Goal: Transaction & Acquisition: Purchase product/service

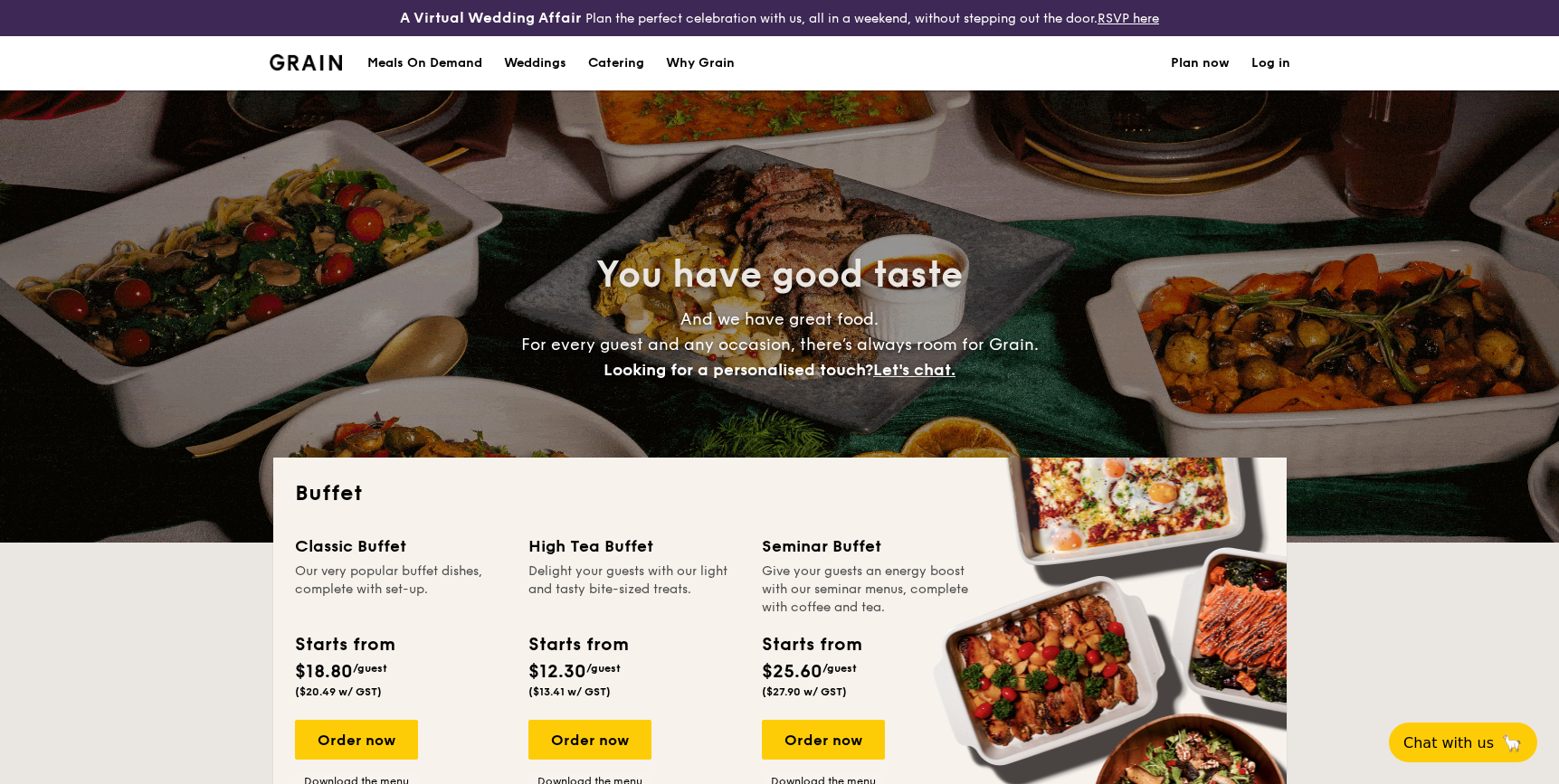
select select
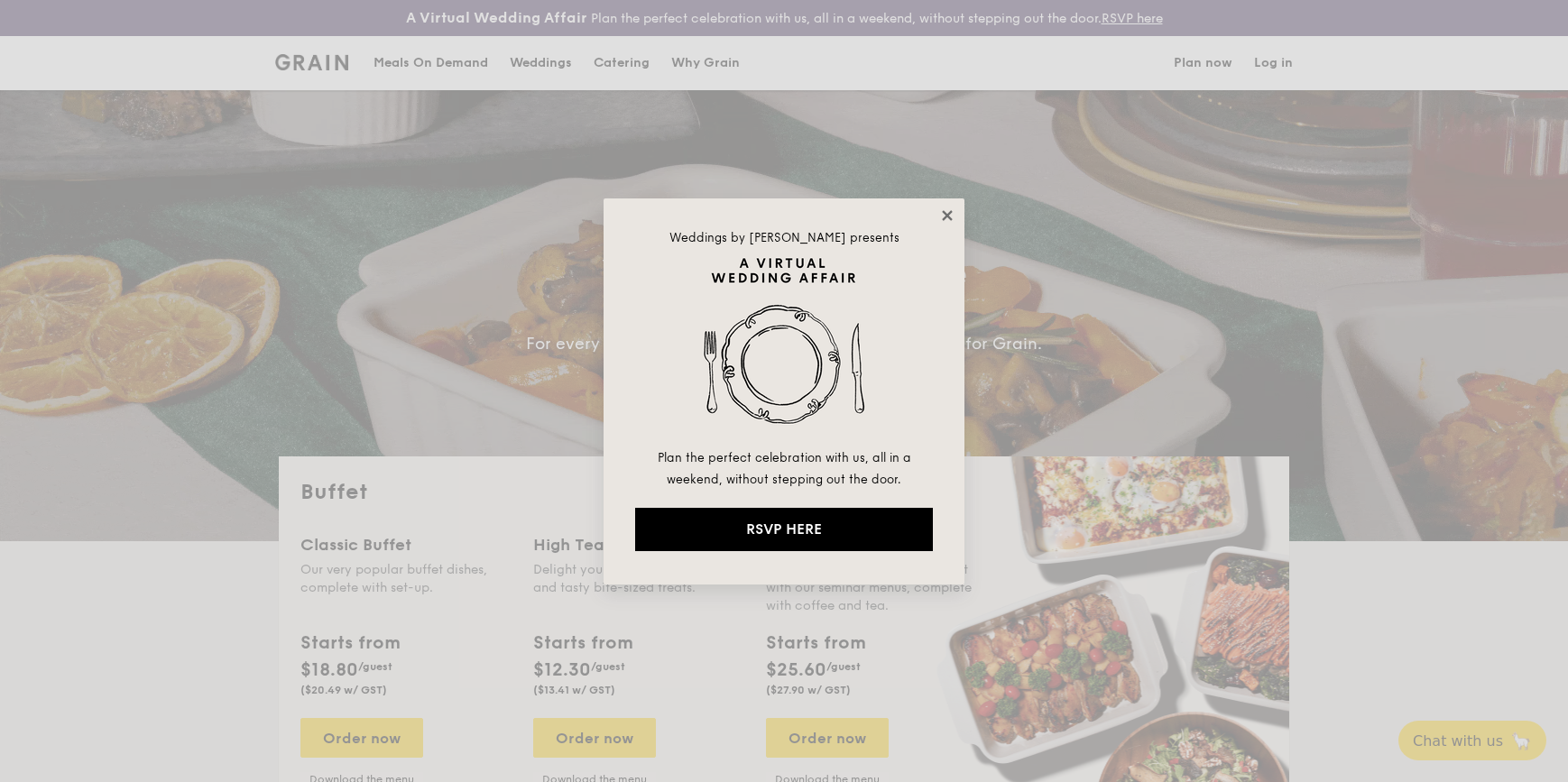
click at [944, 214] on icon at bounding box center [947, 215] width 16 height 16
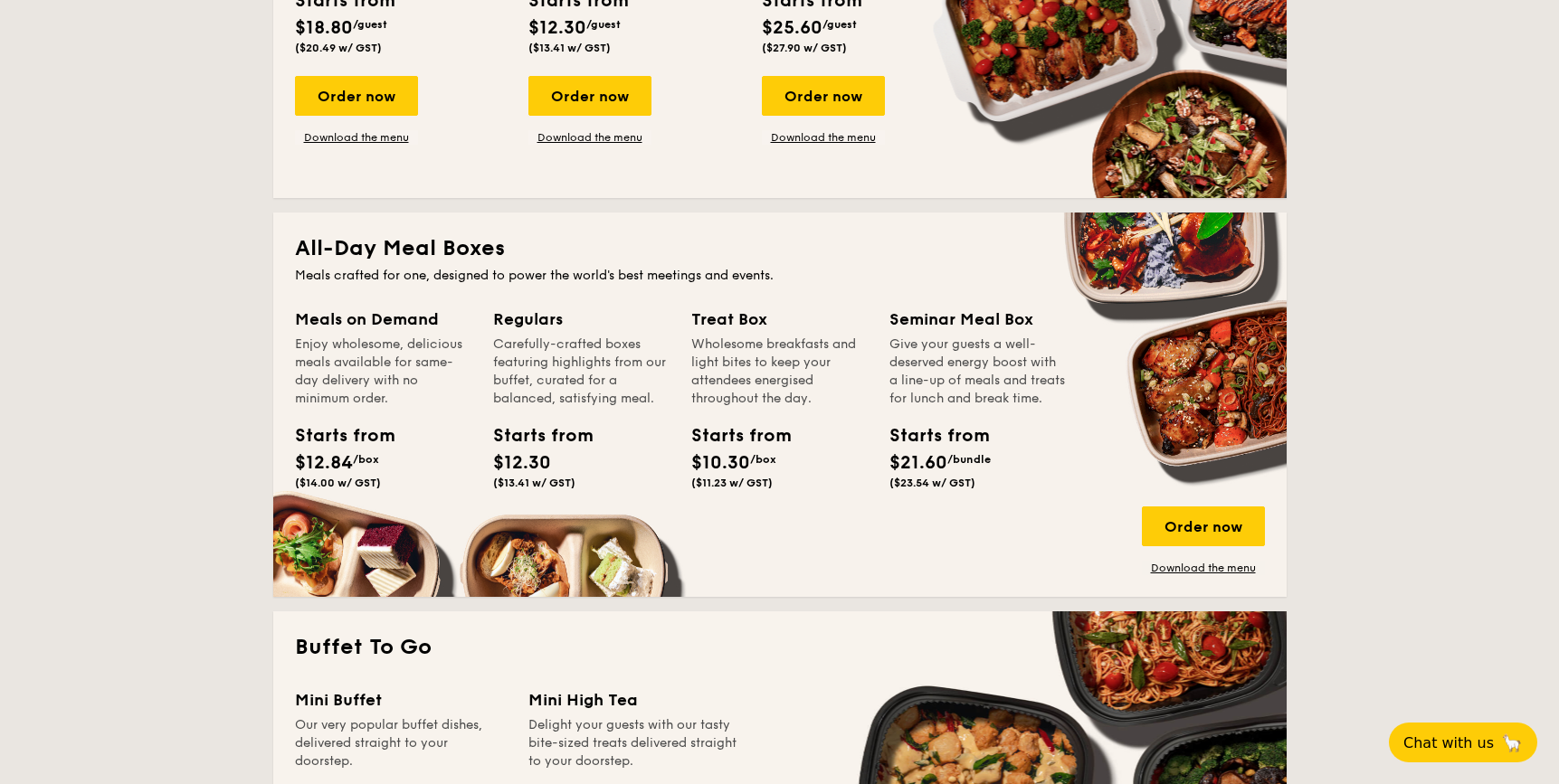
scroll to position [657, 0]
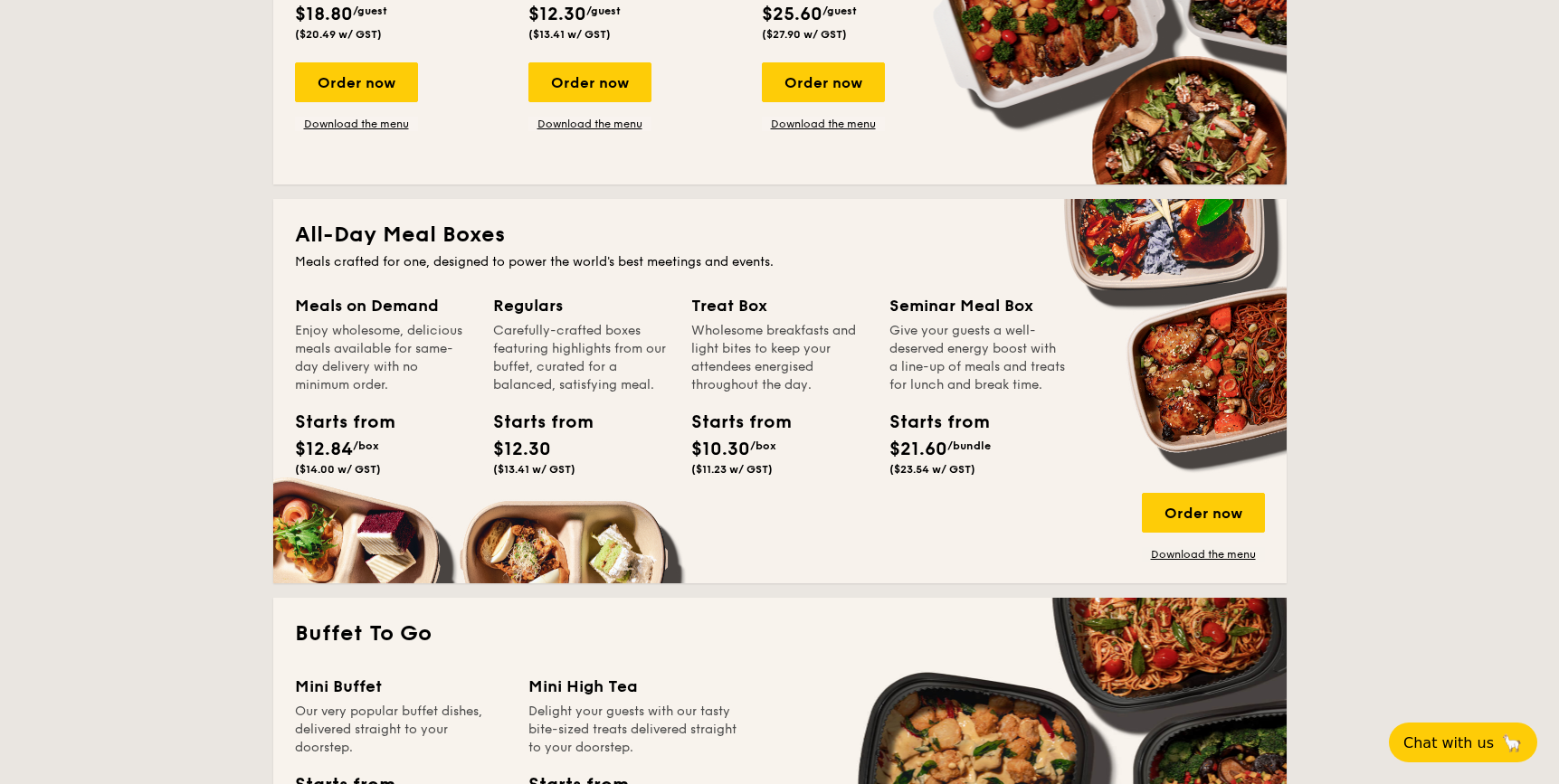
click at [763, 451] on span "/box" at bounding box center [763, 445] width 27 height 12
click at [740, 442] on span "$10.30" at bounding box center [720, 449] width 59 height 22
click at [725, 299] on div "Treat Box" at bounding box center [779, 306] width 176 height 26
click at [1193, 519] on div "Order now" at bounding box center [1203, 513] width 123 height 40
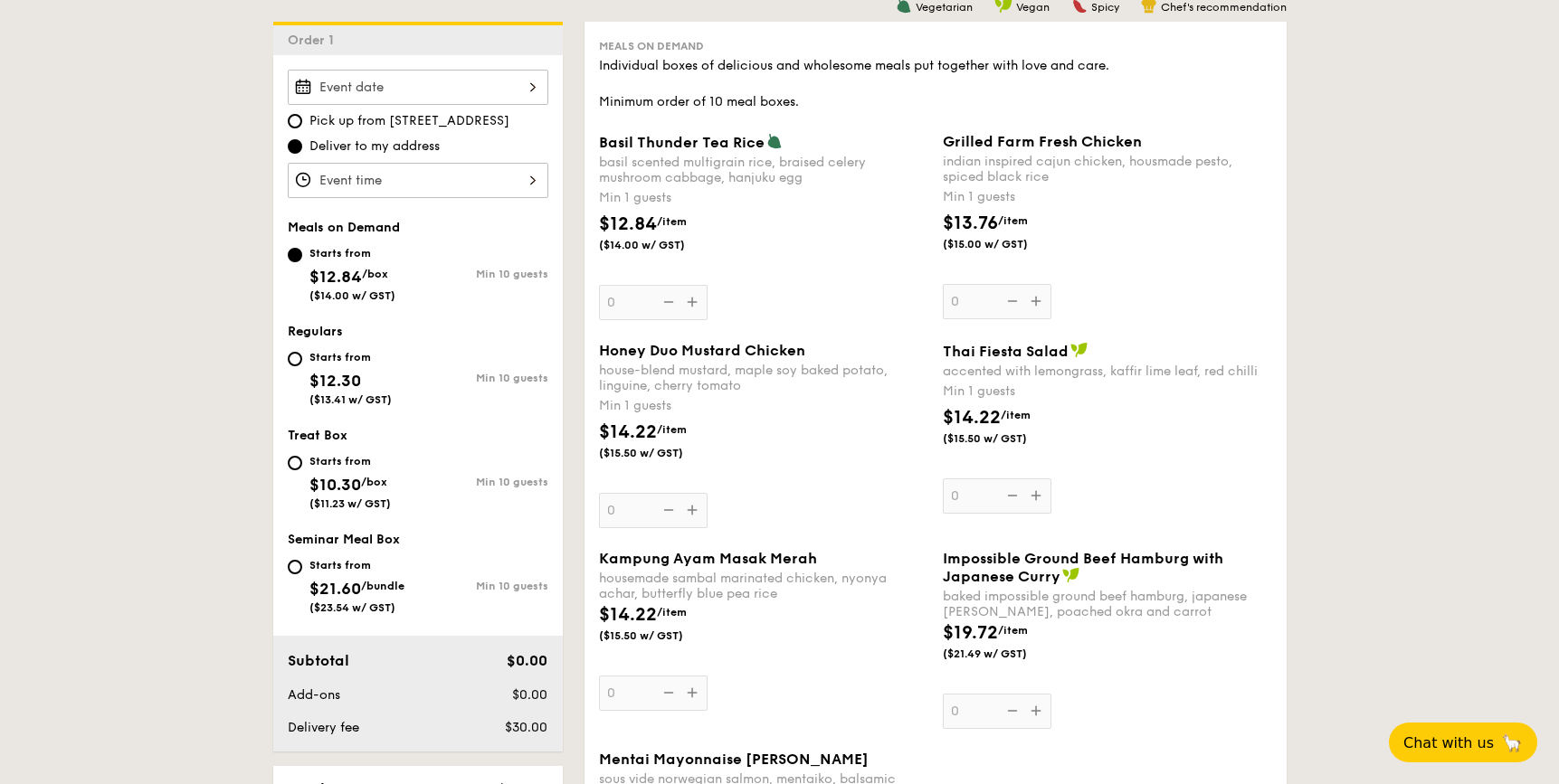
scroll to position [495, 0]
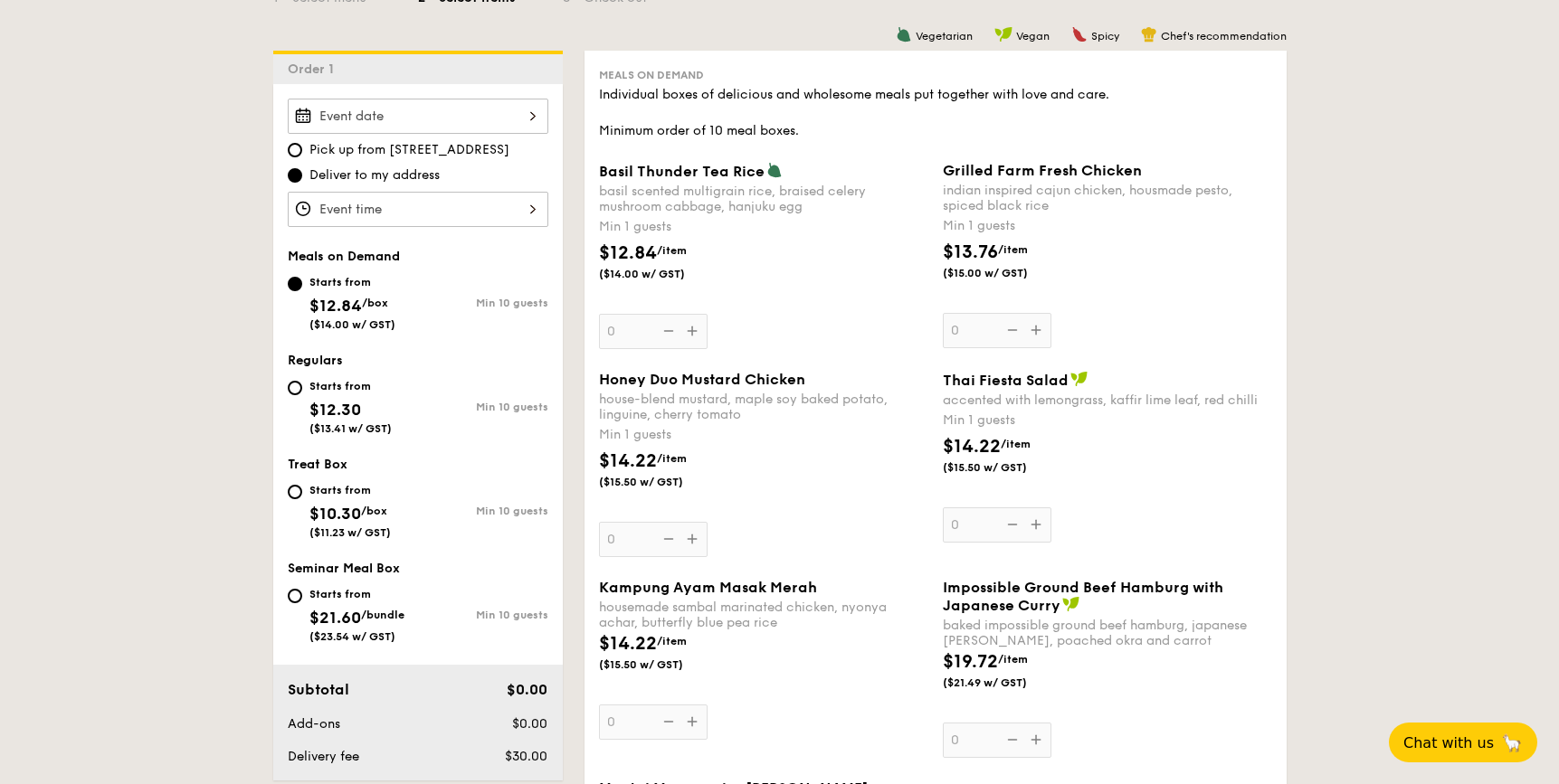
click at [288, 496] on div "Starts from $10.30 /box ($11.23 w/ GST)" at bounding box center [353, 509] width 131 height 60
click at [288, 496] on input "Starts from $10.30 /box ($11.23 w/ GST) Min 10 guests" at bounding box center [294, 492] width 14 height 14
radio input "true"
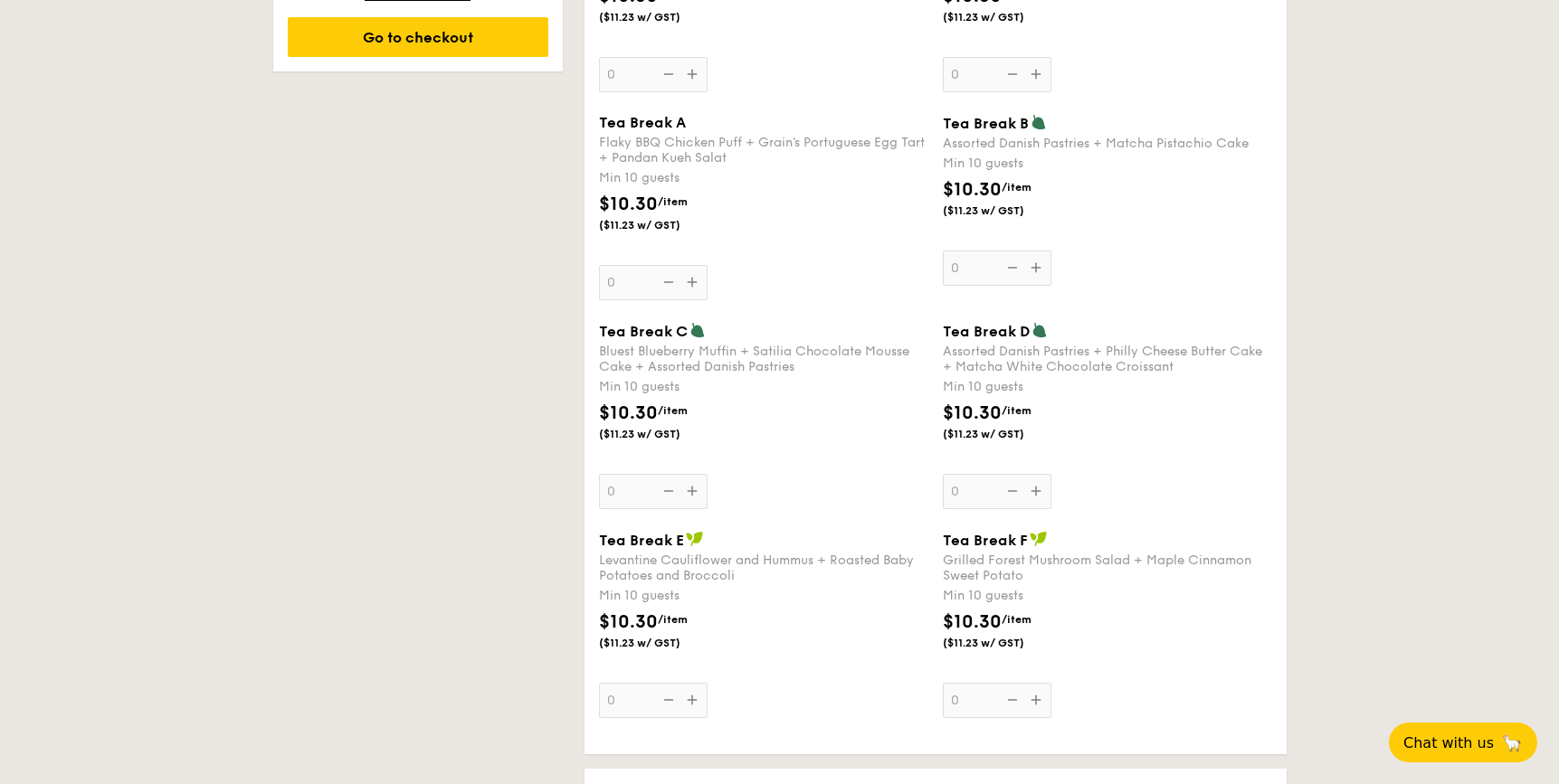
scroll to position [1406, 0]
